Goal: Information Seeking & Learning: Learn about a topic

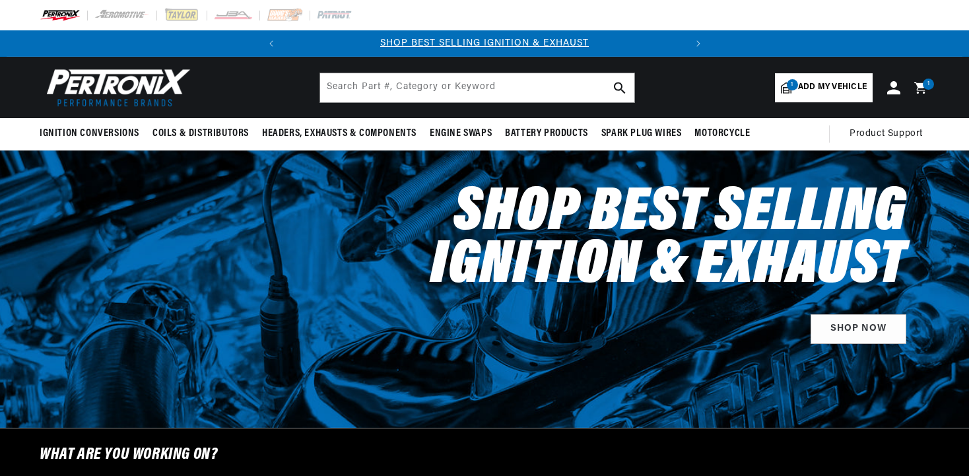
select select "1959"
select select "MG"
select select "1.6L"
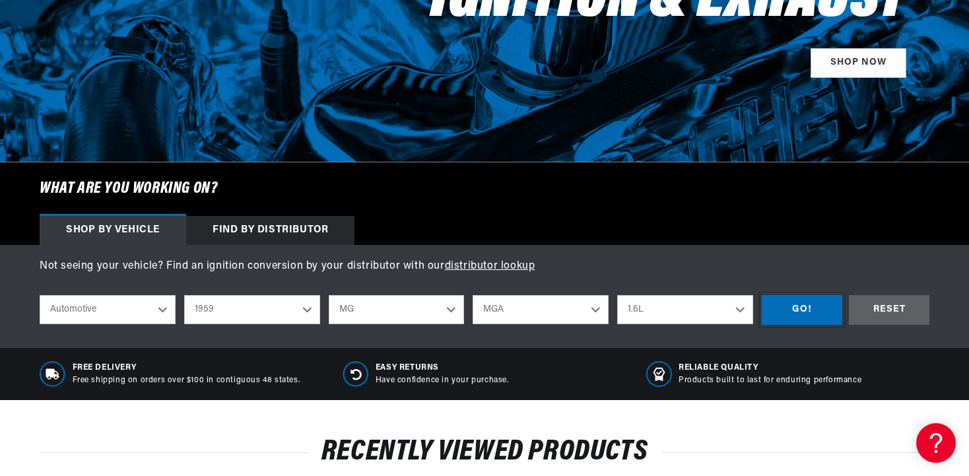
scroll to position [0, 400]
click at [820, 314] on div "GO!" at bounding box center [802, 310] width 81 height 30
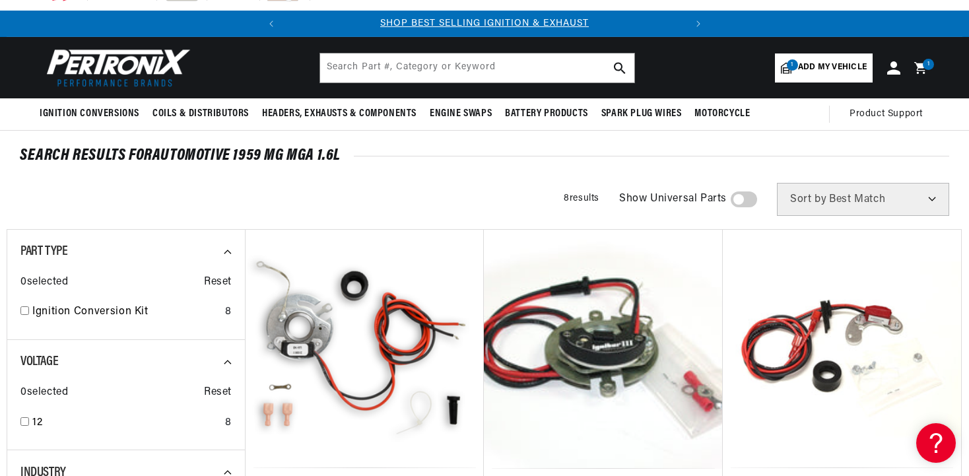
scroll to position [21, 0]
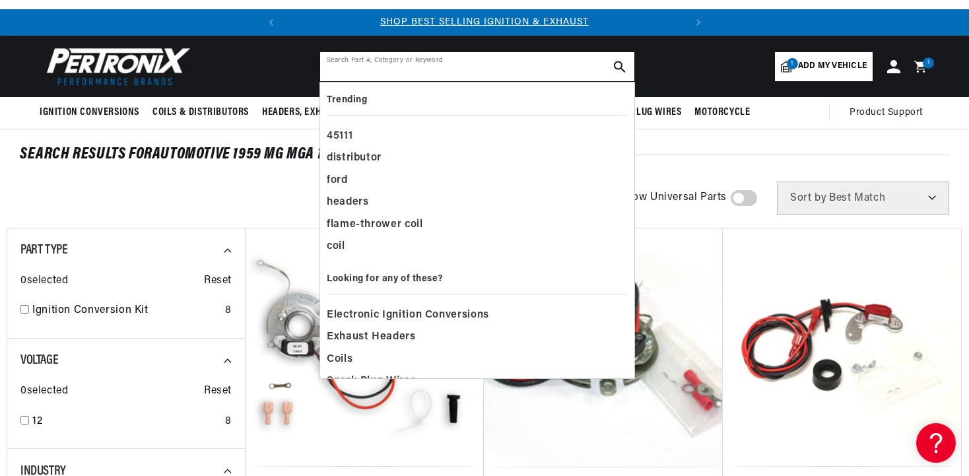
click at [400, 67] on input "text" at bounding box center [477, 66] width 314 height 29
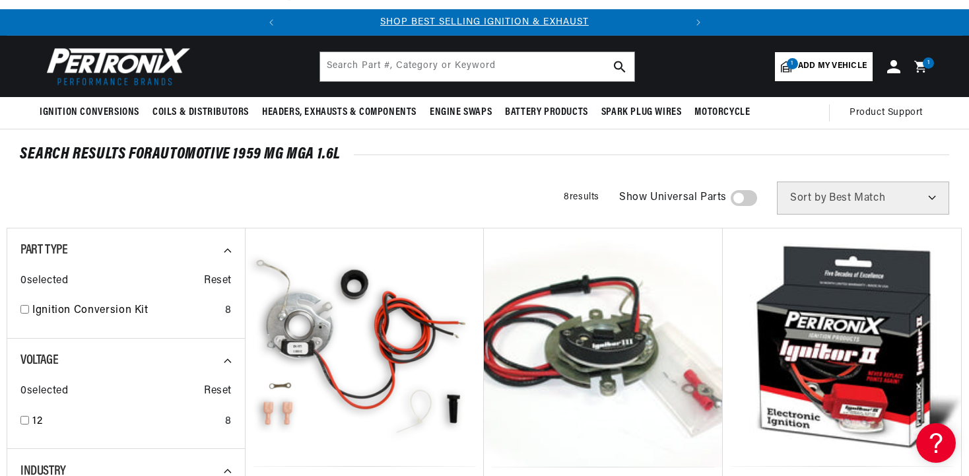
scroll to position [0, 215]
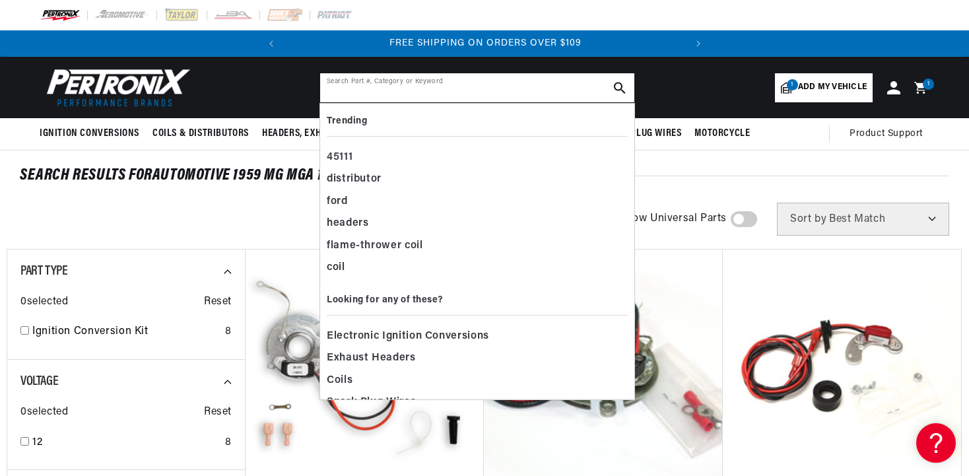
click at [405, 85] on input "text" at bounding box center [477, 87] width 314 height 29
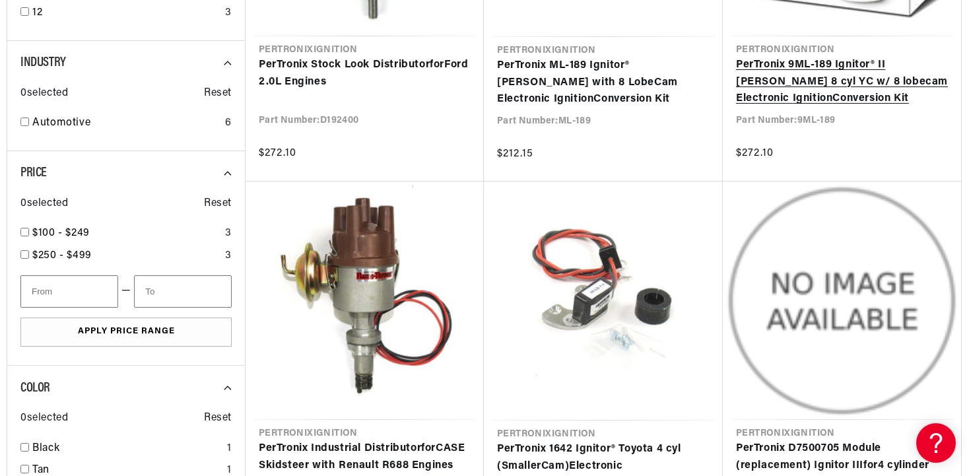
scroll to position [714, 0]
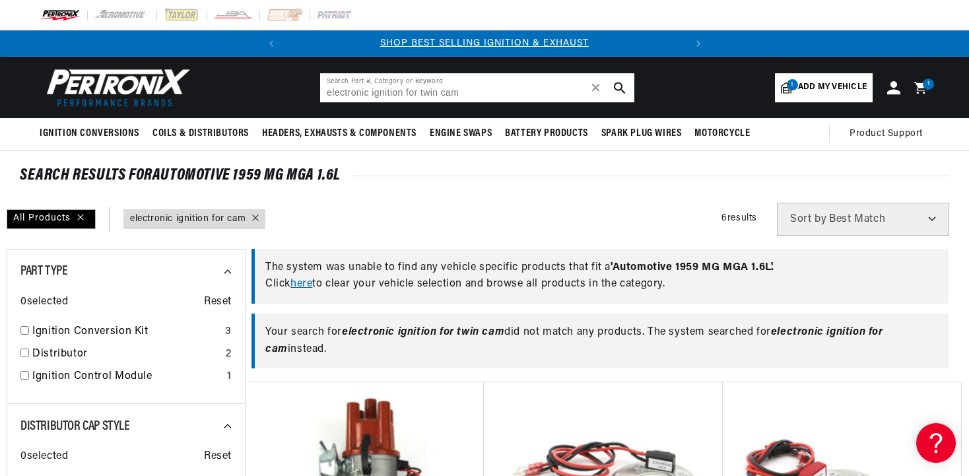
click at [420, 91] on input "electronic ignition for twin cam" at bounding box center [477, 87] width 314 height 29
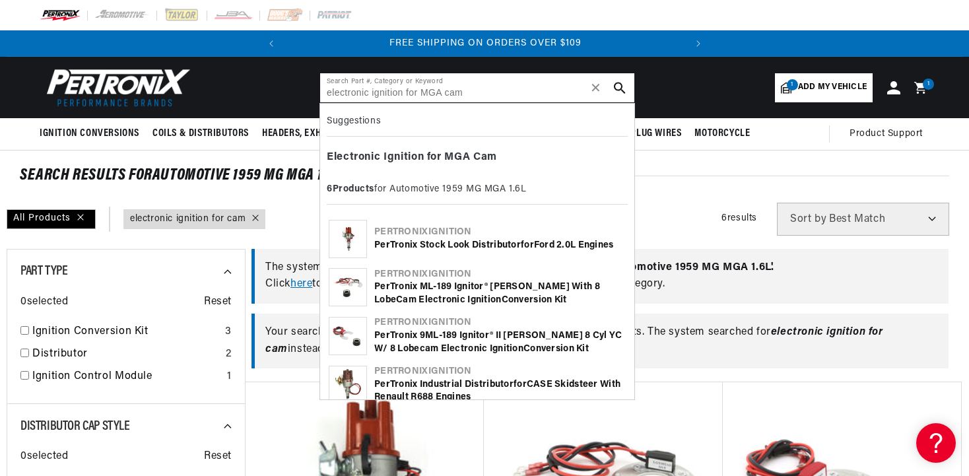
type input "electronic ignition for MGA cam"
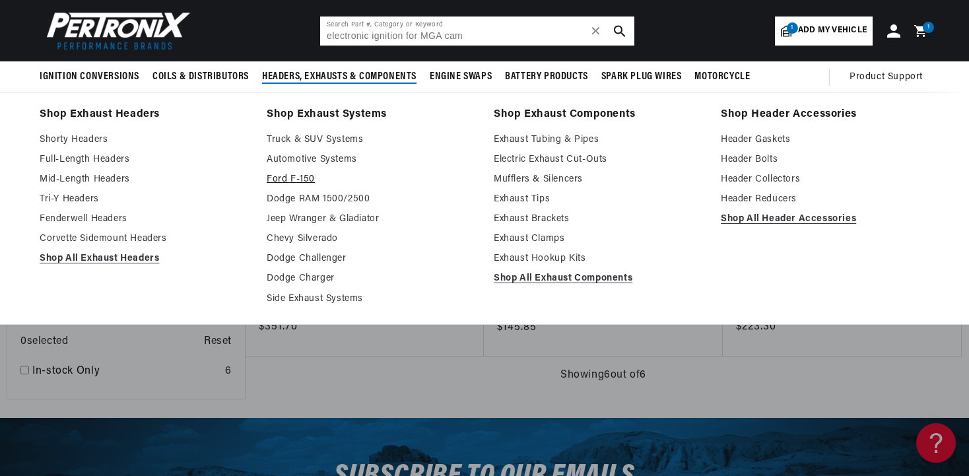
scroll to position [761, 0]
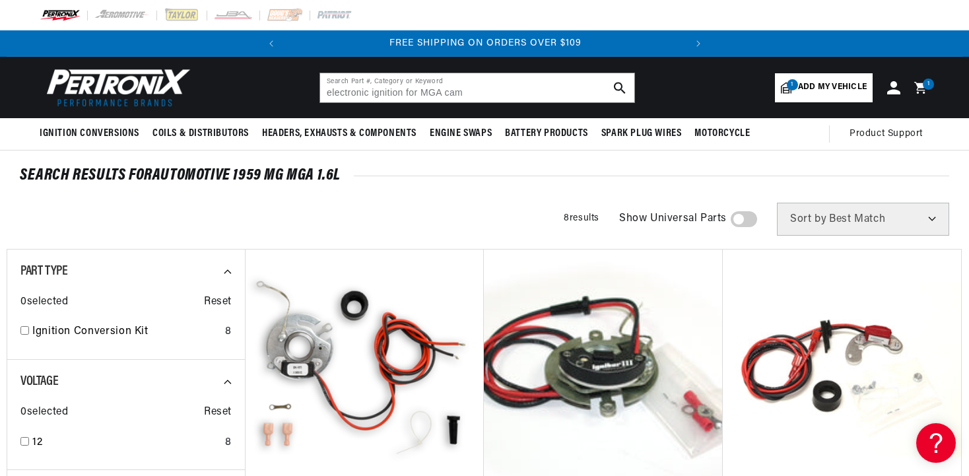
click at [819, 89] on span "Add my vehicle" at bounding box center [832, 87] width 69 height 13
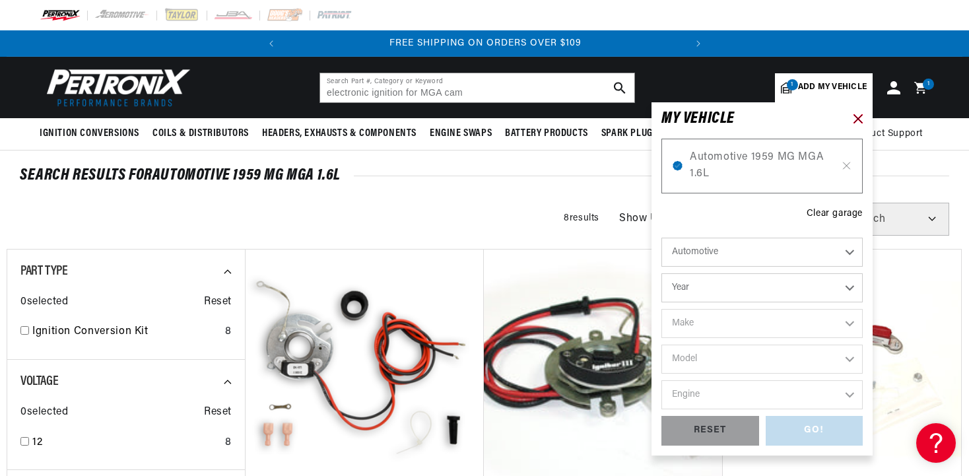
click at [856, 118] on icon at bounding box center [858, 118] width 9 height 9
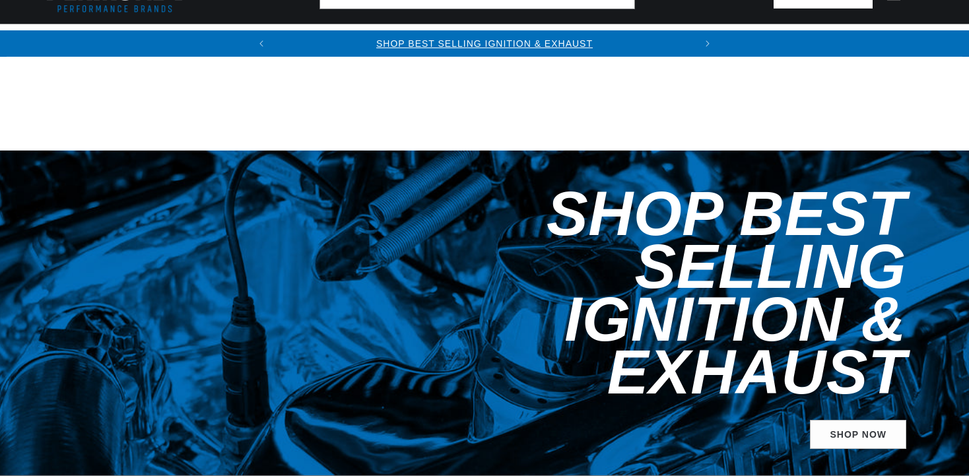
select select "1959"
select select "MG"
select select "1.6L"
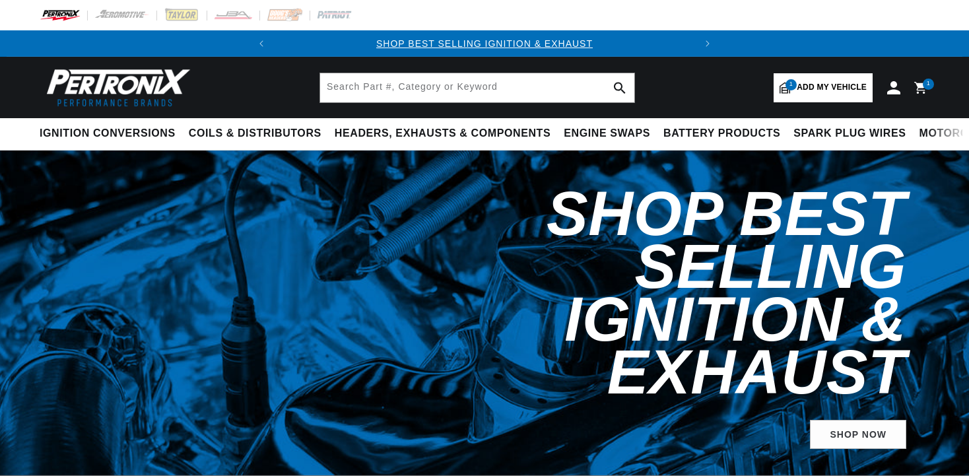
select select "1959"
select select "MG"
select select "1.6L"
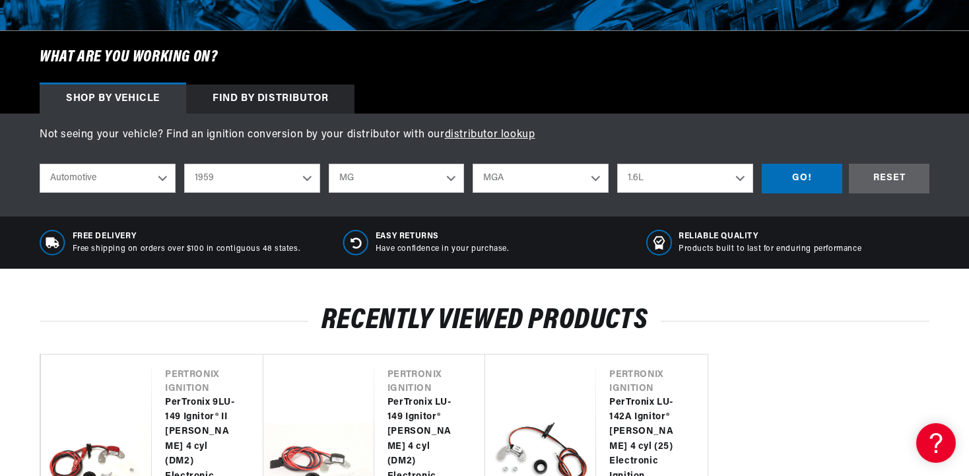
scroll to position [0, 400]
click at [738, 176] on select "1.5L 1.6L" at bounding box center [685, 178] width 136 height 29
click at [617, 164] on select "1.5L 1.6L" at bounding box center [685, 178] width 136 height 29
click at [738, 176] on select "1.5L 1.6L" at bounding box center [685, 178] width 136 height 29
click at [617, 164] on select "1.5L 1.6L" at bounding box center [685, 178] width 136 height 29
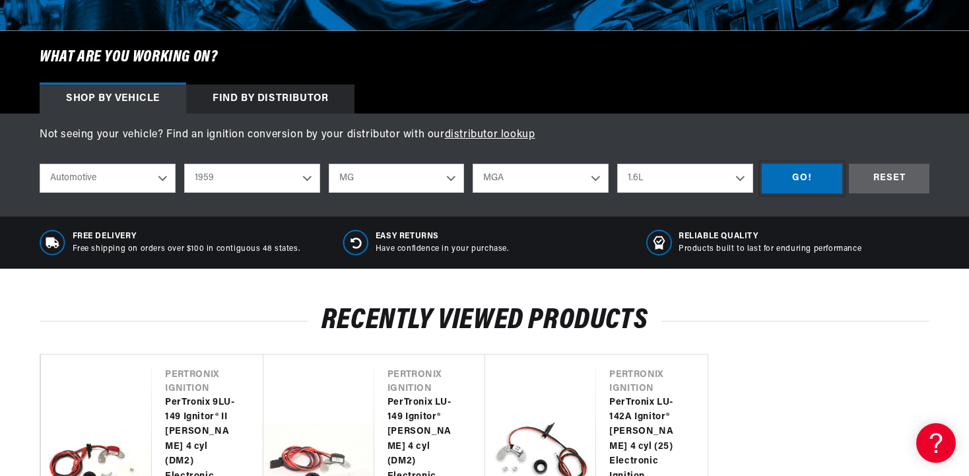
click at [804, 170] on div "GO!" at bounding box center [802, 179] width 81 height 30
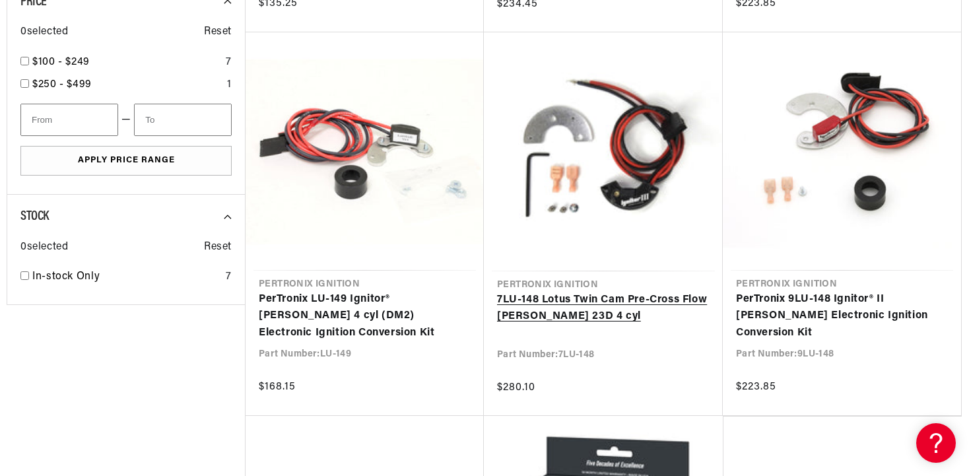
scroll to position [609, 0]
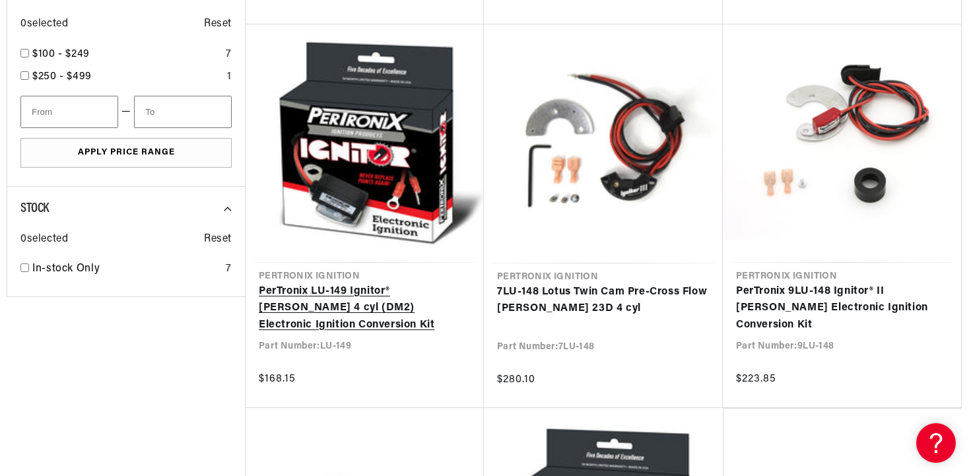
click at [392, 308] on link "PerTronix LU-149 Ignitor® [PERSON_NAME] 4 cyl (DM2) Electronic Ignition Convers…" at bounding box center [365, 308] width 212 height 51
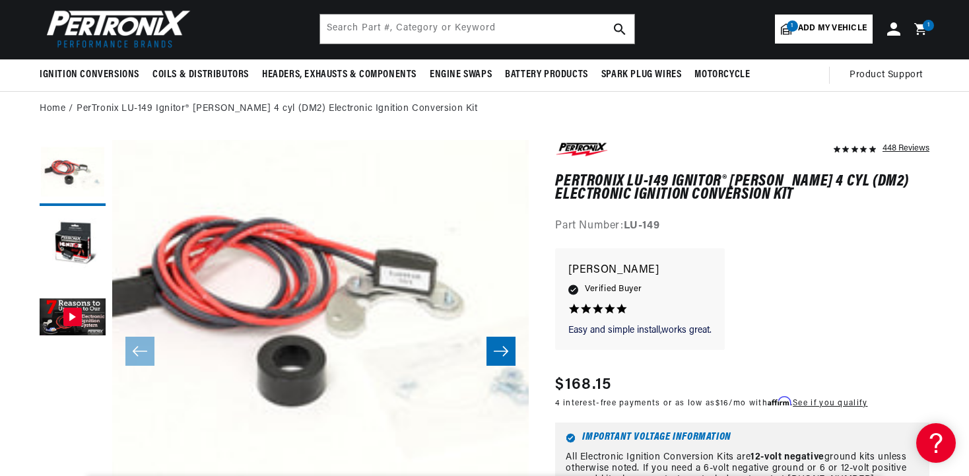
scroll to position [0, 400]
click at [500, 351] on icon "Slide right" at bounding box center [501, 351] width 16 height 13
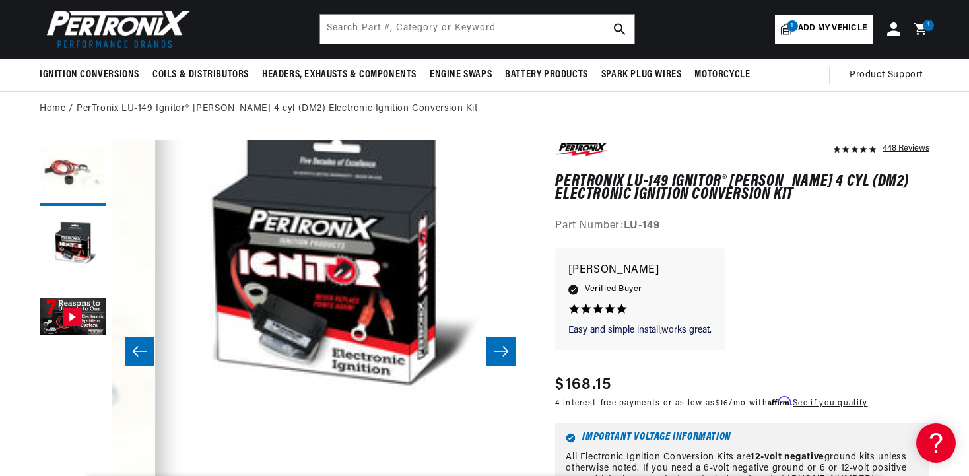
scroll to position [42, 417]
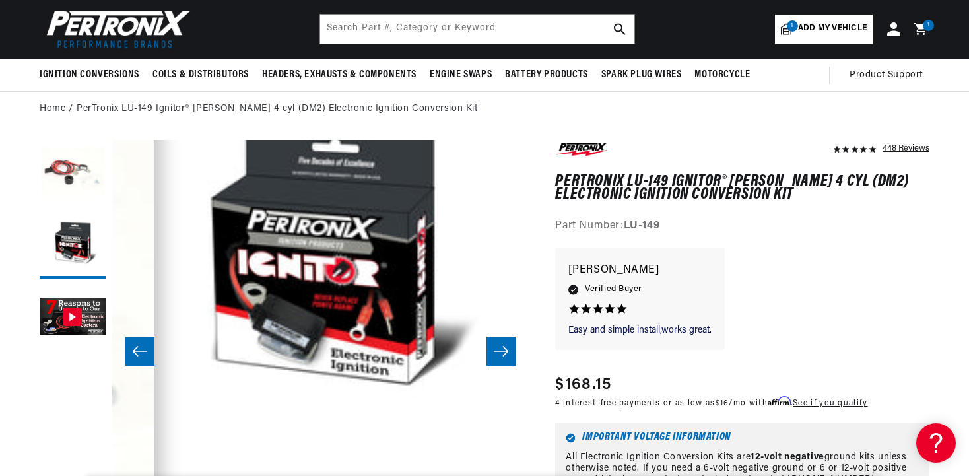
click at [500, 351] on icon "Slide right" at bounding box center [501, 351] width 16 height 13
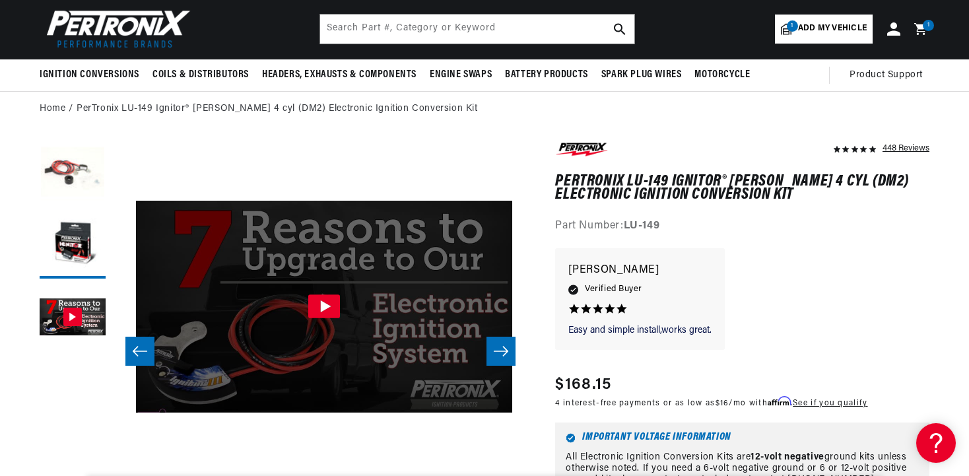
scroll to position [42, 833]
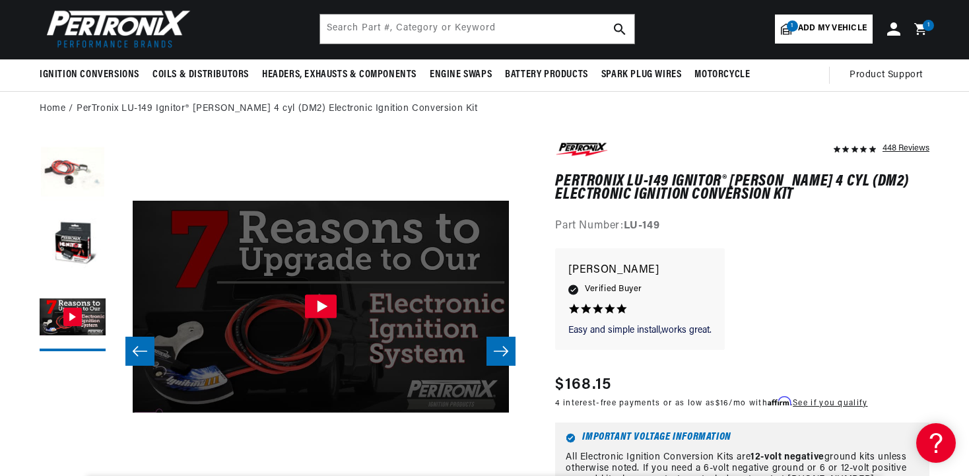
click at [500, 351] on icon "Slide right" at bounding box center [501, 351] width 16 height 13
click at [138, 350] on icon "Slide left" at bounding box center [140, 351] width 16 height 13
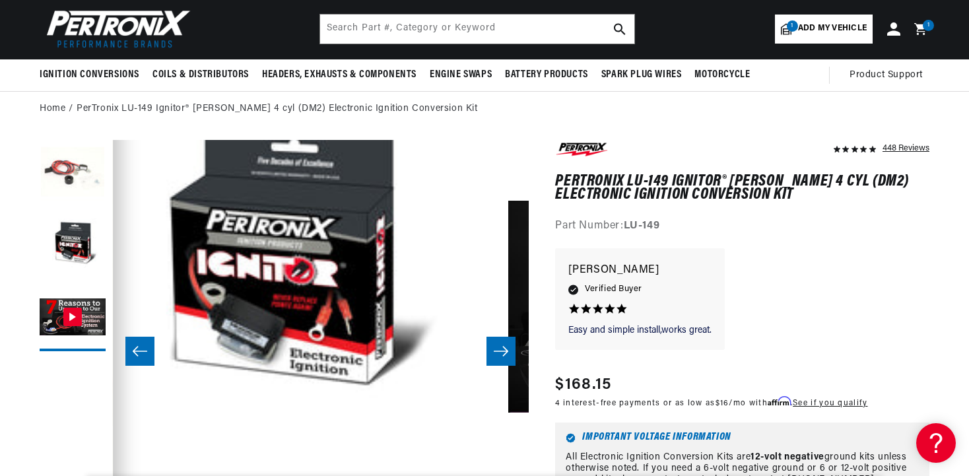
click at [138, 350] on icon "Slide left" at bounding box center [140, 351] width 16 height 13
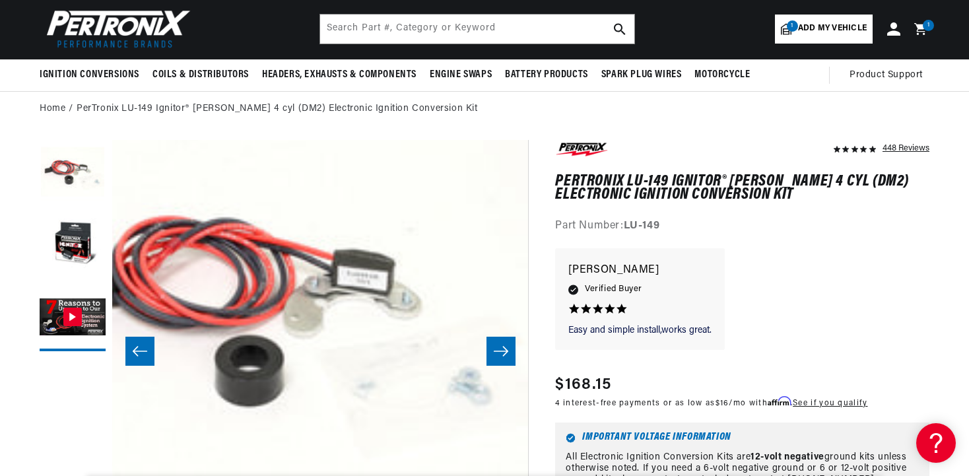
scroll to position [42, 4]
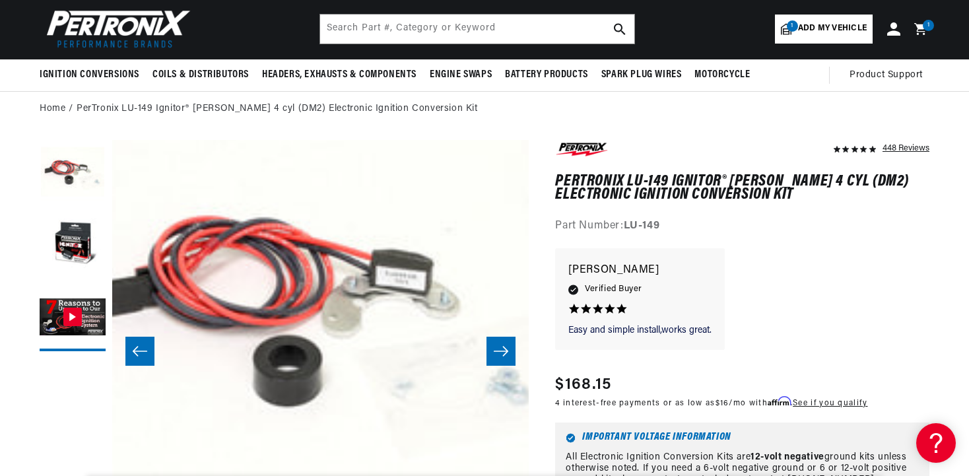
click at [138, 350] on icon "Slide left" at bounding box center [140, 351] width 16 height 13
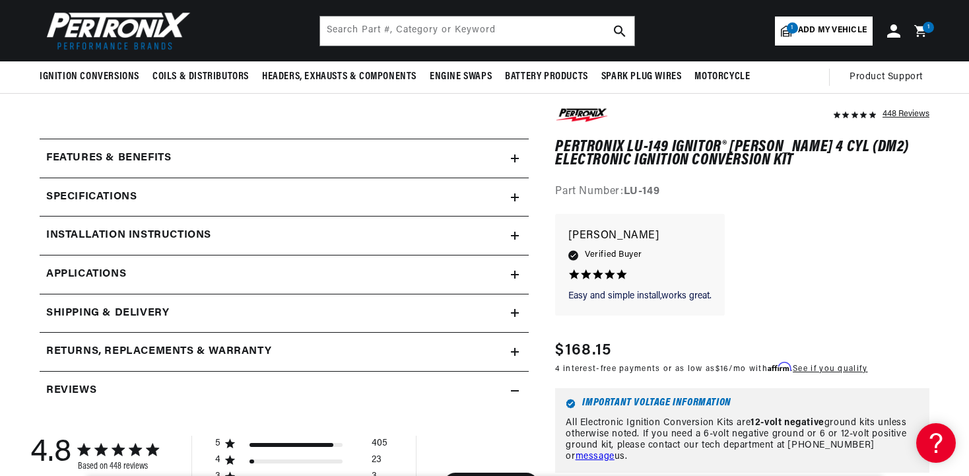
scroll to position [0, 0]
click at [514, 271] on icon at bounding box center [515, 275] width 8 height 8
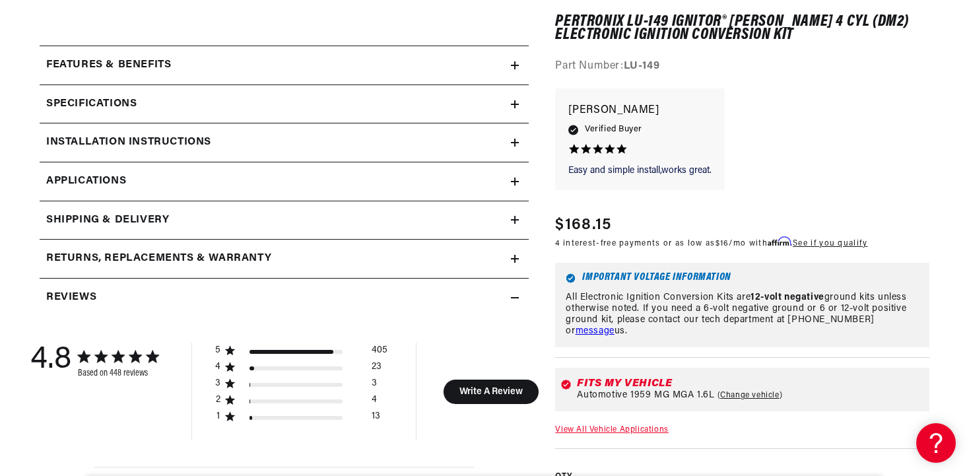
click at [510, 258] on div "Returns, Replacements & Warranty" at bounding box center [276, 258] width 472 height 17
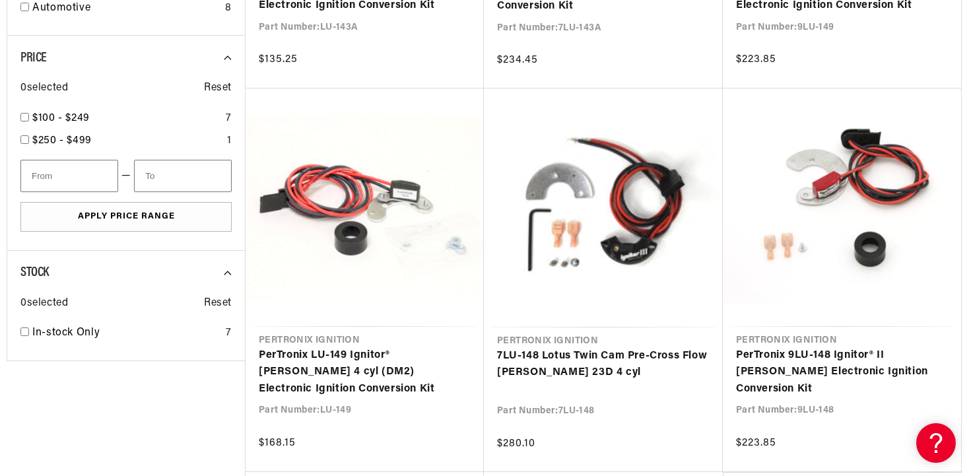
scroll to position [547, 0]
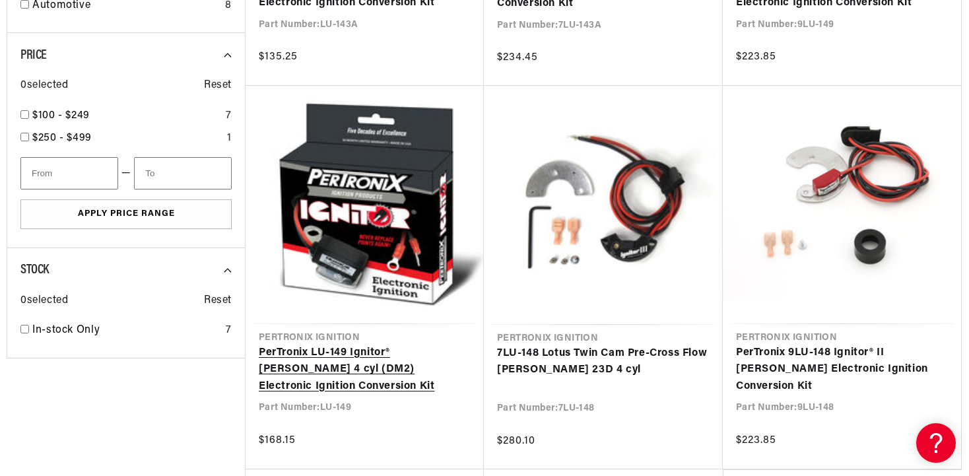
click at [364, 356] on link "PerTronix LU-149 Ignitor® [PERSON_NAME] 4 cyl (DM2) Electronic Ignition Convers…" at bounding box center [365, 370] width 212 height 51
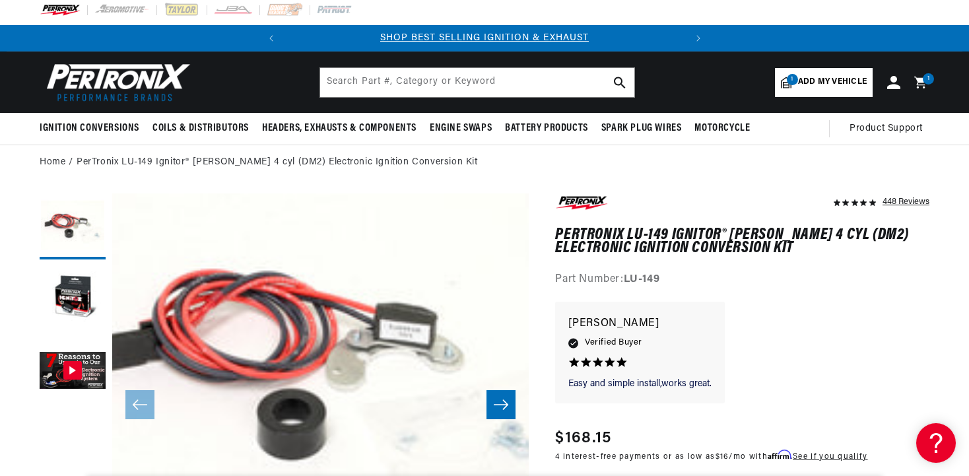
scroll to position [6, 0]
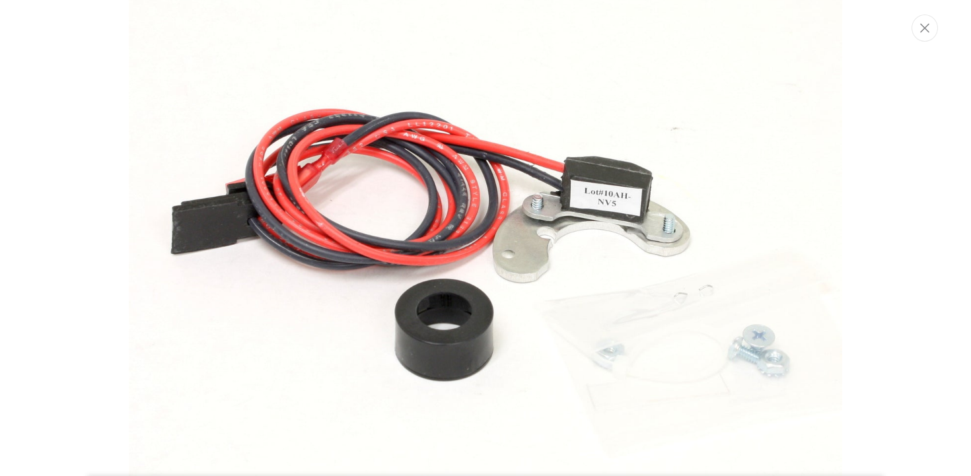
scroll to position [0, 400]
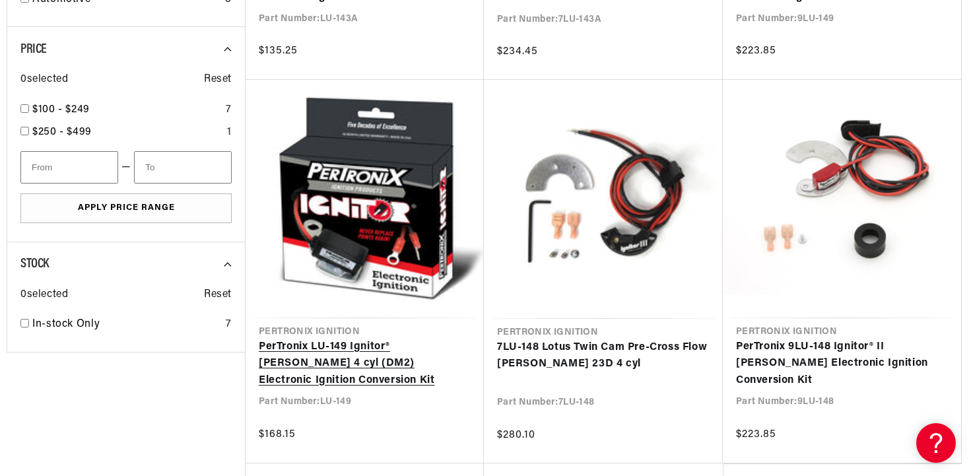
scroll to position [554, 0]
click at [410, 355] on link "PerTronix LU-149 Ignitor® [PERSON_NAME] 4 cyl (DM2) Electronic Ignition Convers…" at bounding box center [365, 363] width 212 height 51
